Goal: Navigation & Orientation: Understand site structure

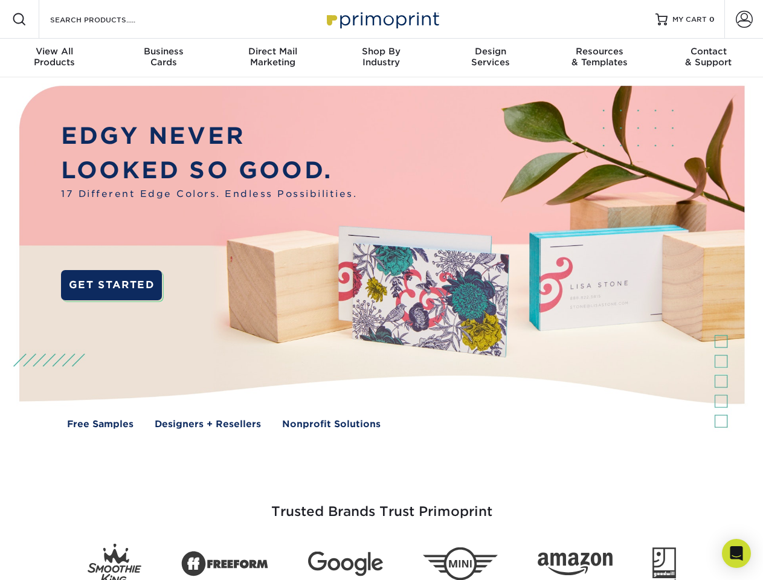
click at [381, 290] on img at bounding box center [381, 265] width 755 height 377
click at [19, 19] on span at bounding box center [19, 19] width 14 height 14
click at [743, 19] on span at bounding box center [744, 19] width 17 height 17
click at [54, 58] on div "View All Products" at bounding box center [54, 57] width 109 height 22
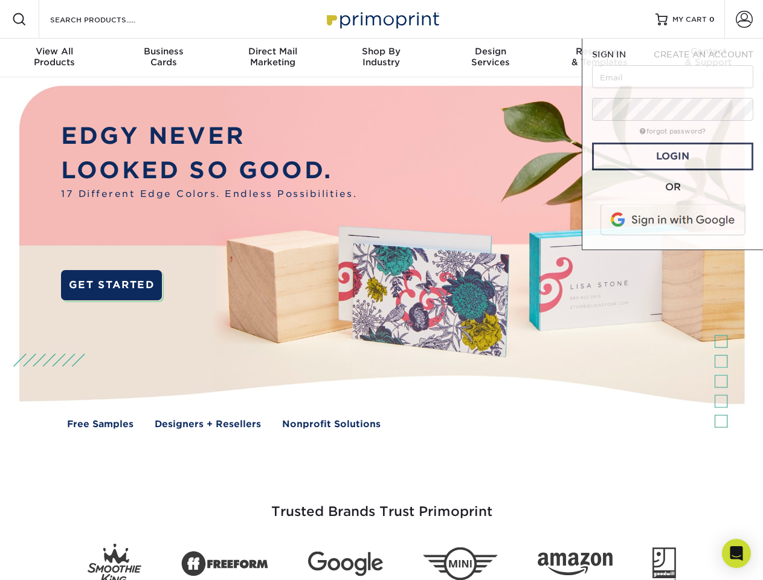
click at [163, 58] on div "Business Cards" at bounding box center [163, 57] width 109 height 22
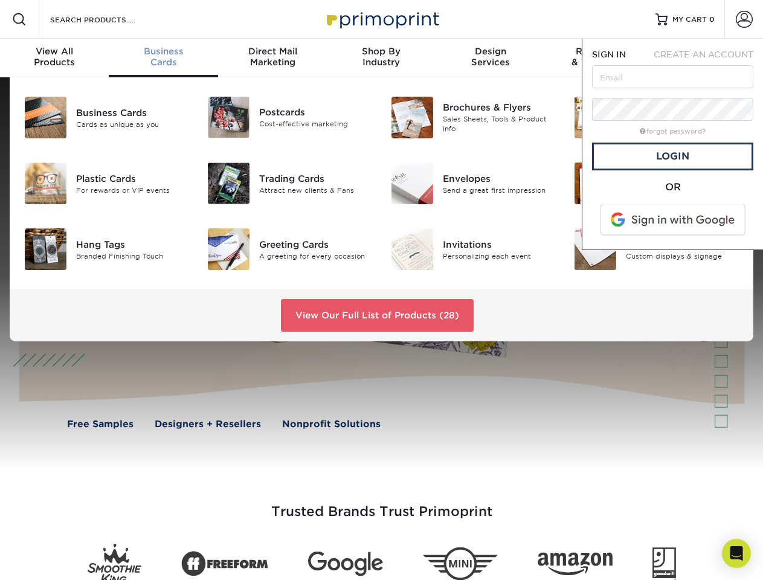
click at [272, 58] on div "Direct Mail Marketing" at bounding box center [272, 57] width 109 height 22
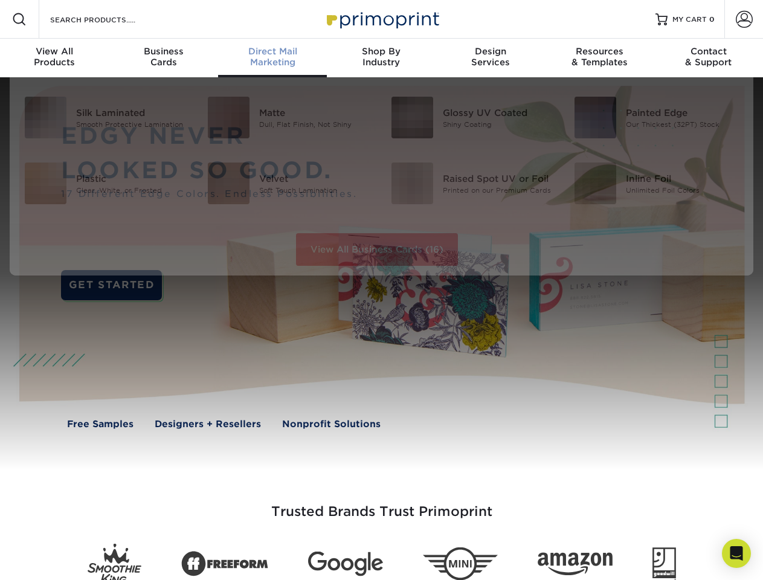
click at [381, 58] on div "Shop By Industry" at bounding box center [381, 57] width 109 height 22
click at [490, 58] on div "Design Services" at bounding box center [490, 57] width 109 height 22
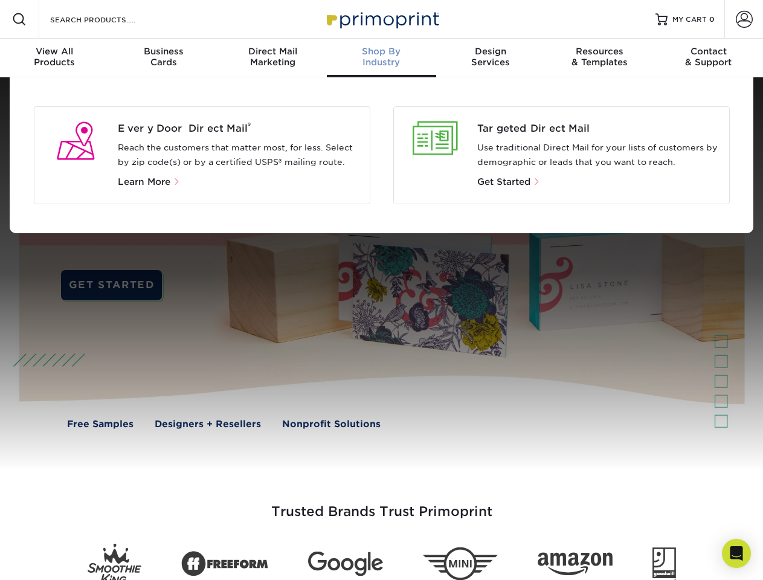
click at [599, 58] on div "Resources & Templates" at bounding box center [599, 57] width 109 height 22
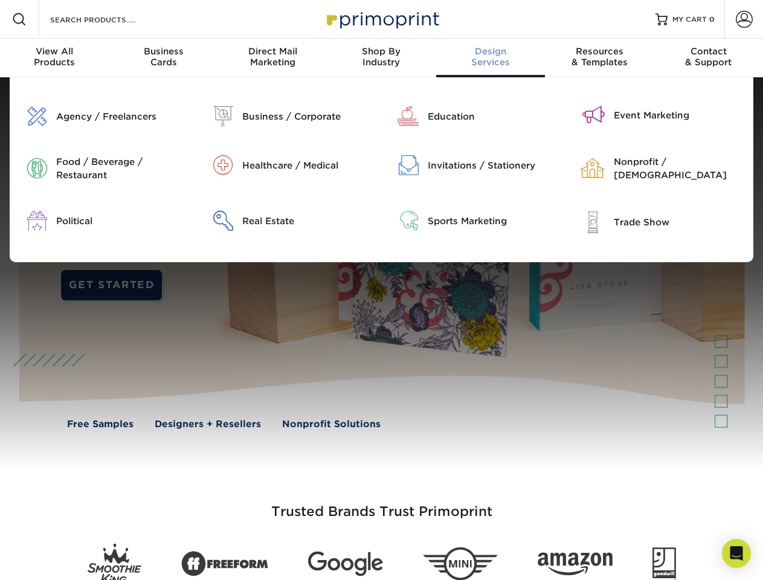
click at [708, 58] on div "Contact & Support" at bounding box center [708, 57] width 109 height 22
